Goal: Task Accomplishment & Management: Use online tool/utility

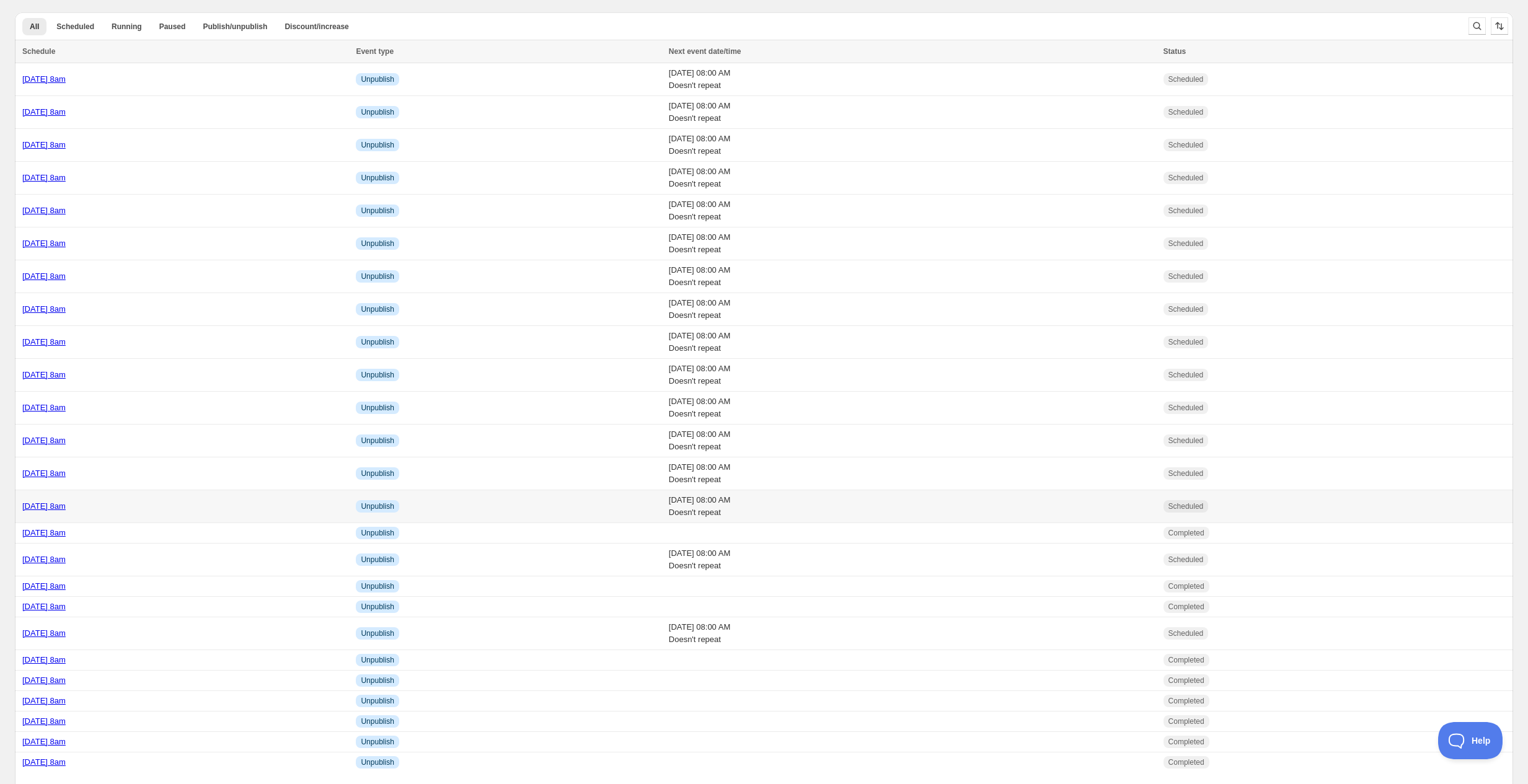
click at [163, 502] on div "[DATE] 8am" at bounding box center [185, 506] width 326 height 13
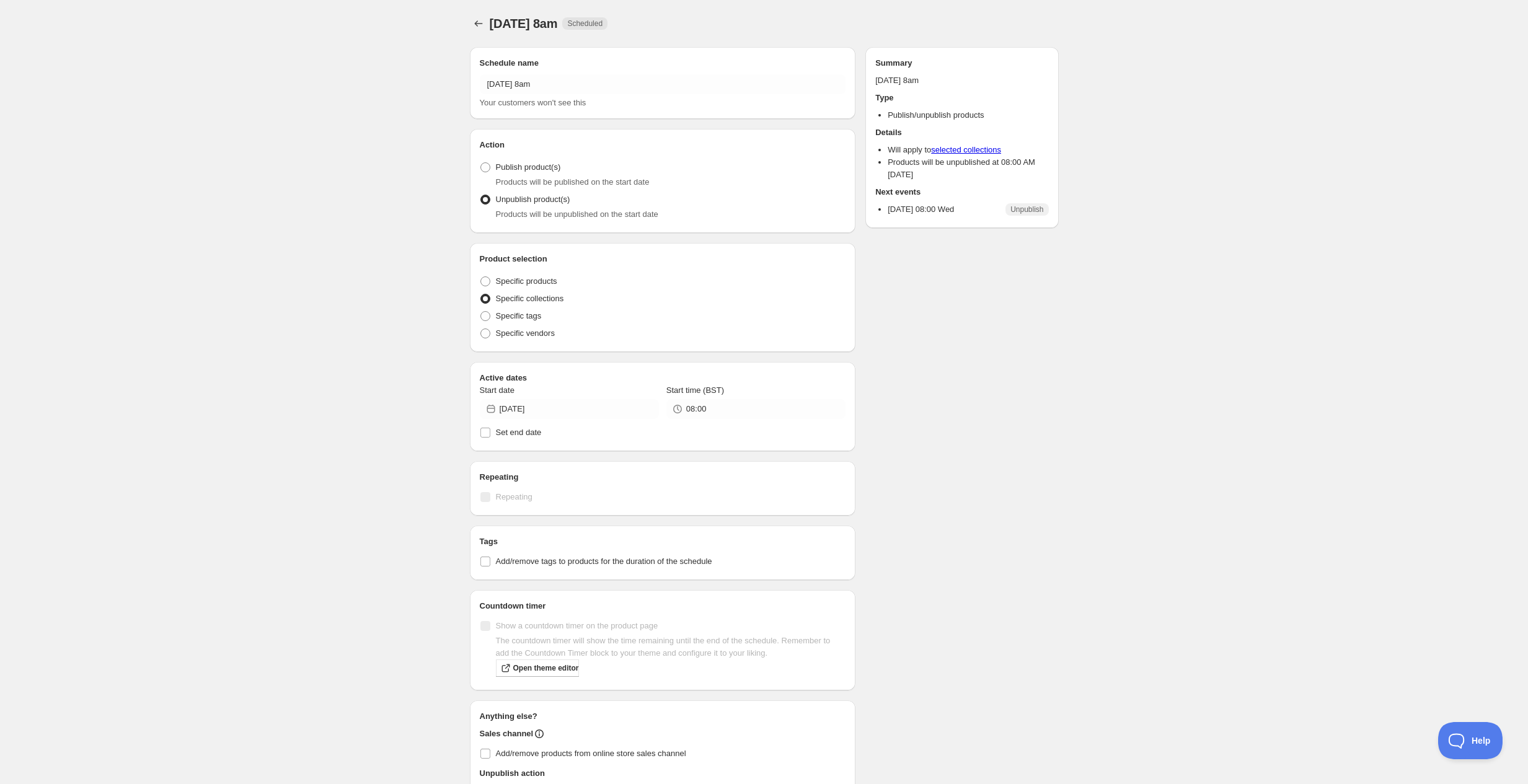
radio input "true"
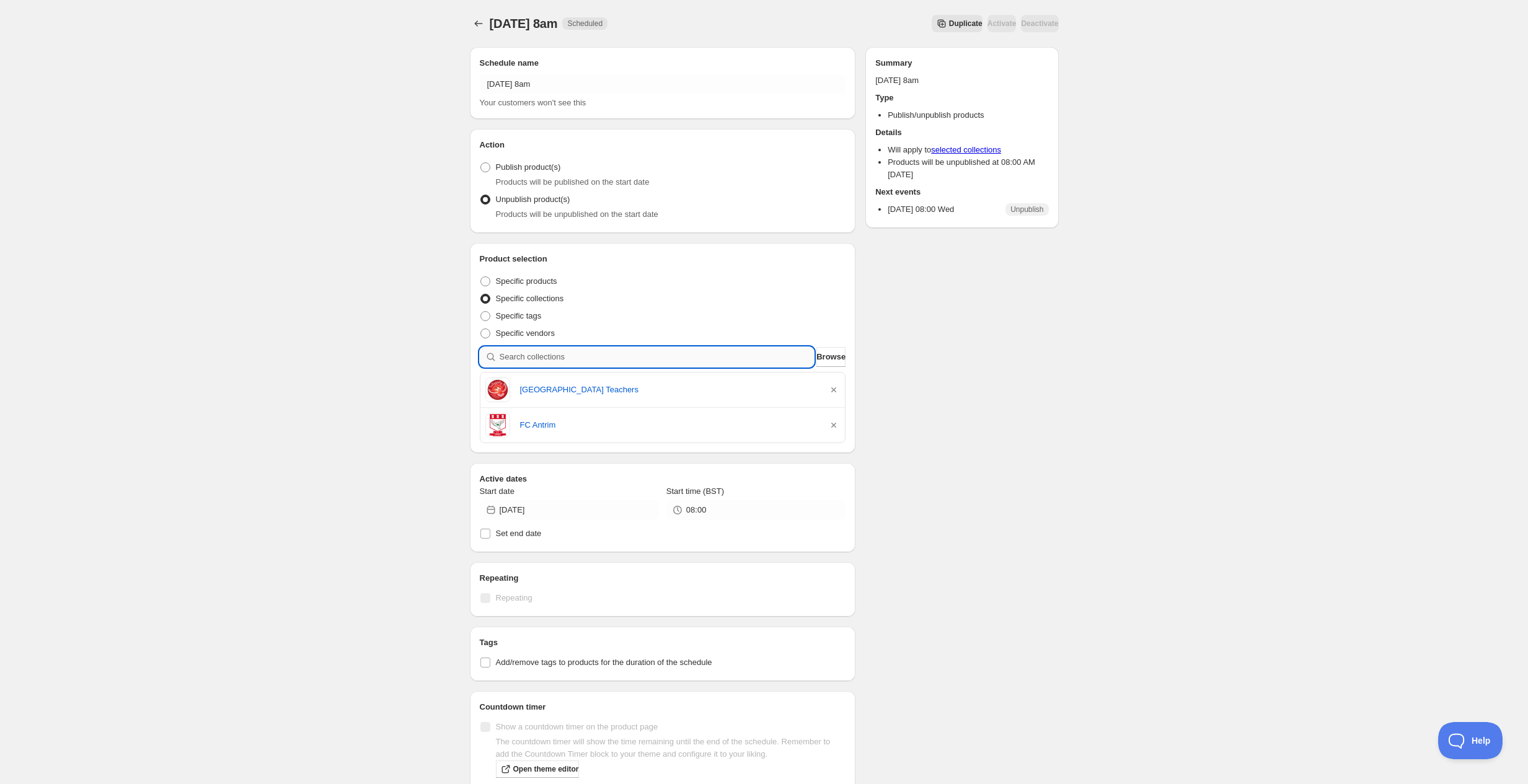
click at [537, 356] on input "search" at bounding box center [657, 356] width 315 height 20
paste input "St [PERSON_NAME] Cloughreagh Students"
type input "St [PERSON_NAME] Cloughreagh Students"
